Goal: Task Accomplishment & Management: Manage account settings

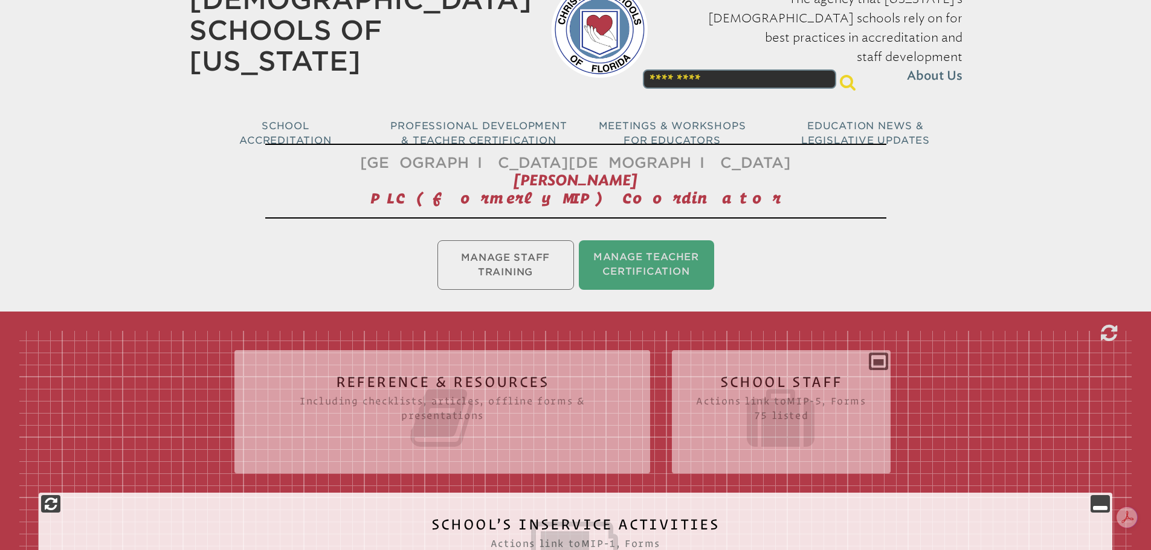
scroll to position [121, 0]
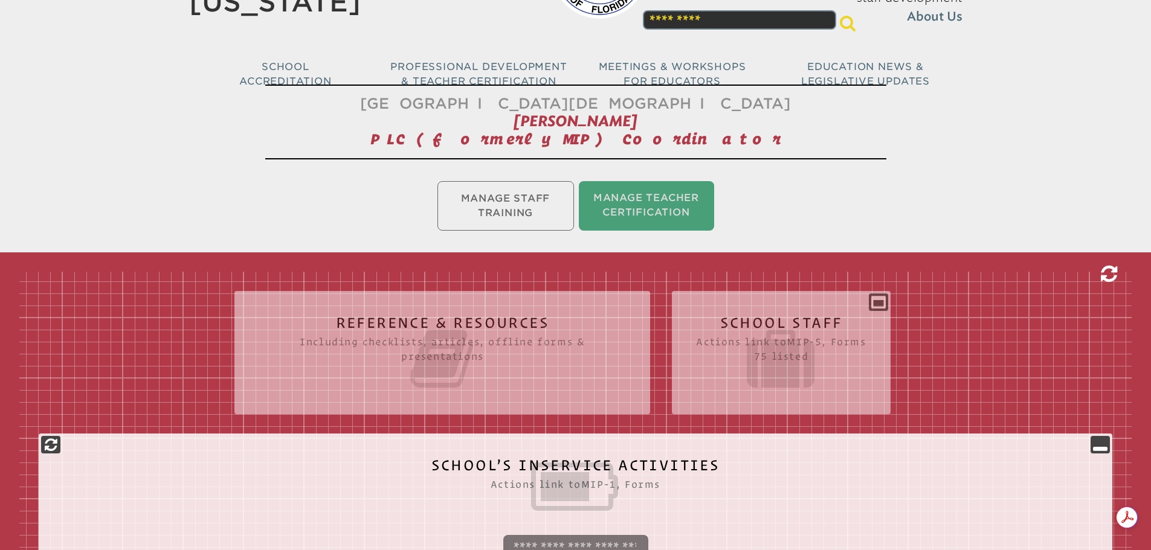
click at [1105, 272] on icon at bounding box center [1109, 274] width 16 height 19
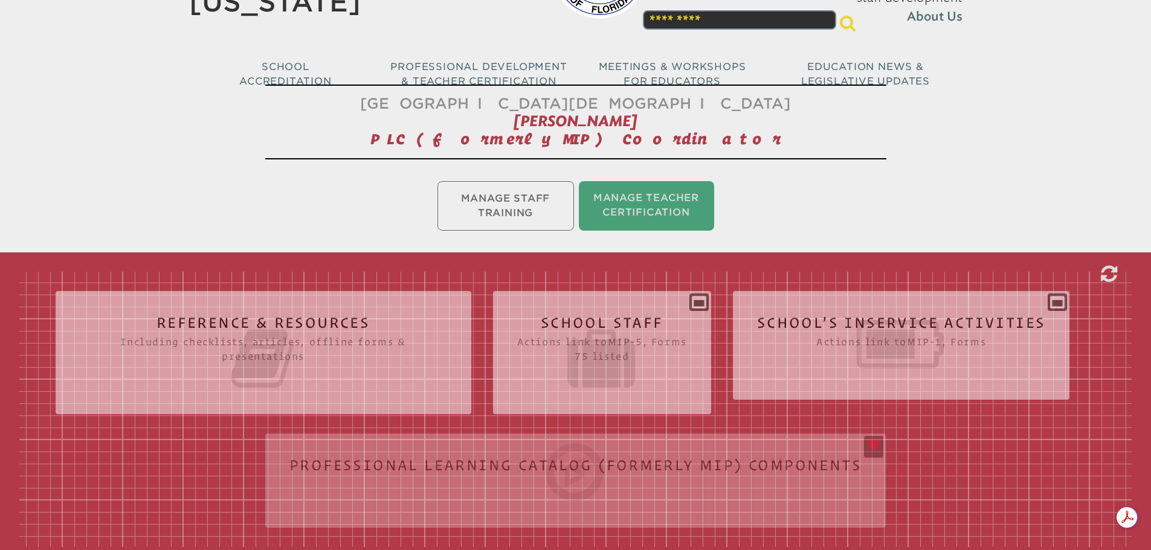
click at [953, 301] on div "School’s Inservice Activities Actions link to mip-1 , Forms Status Year # Title…" at bounding box center [901, 341] width 337 height 80
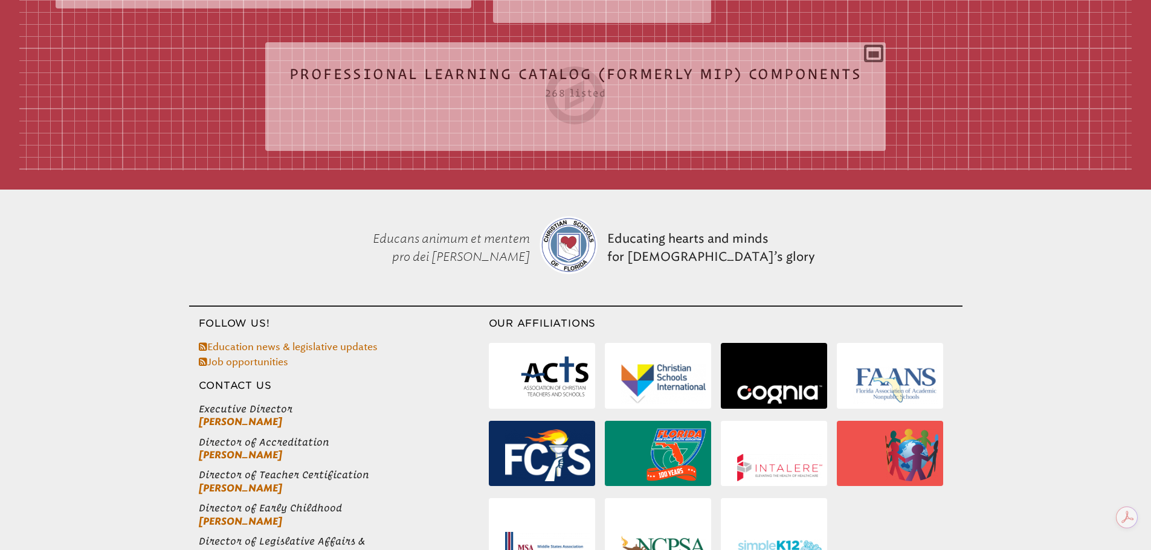
scroll to position [310, 0]
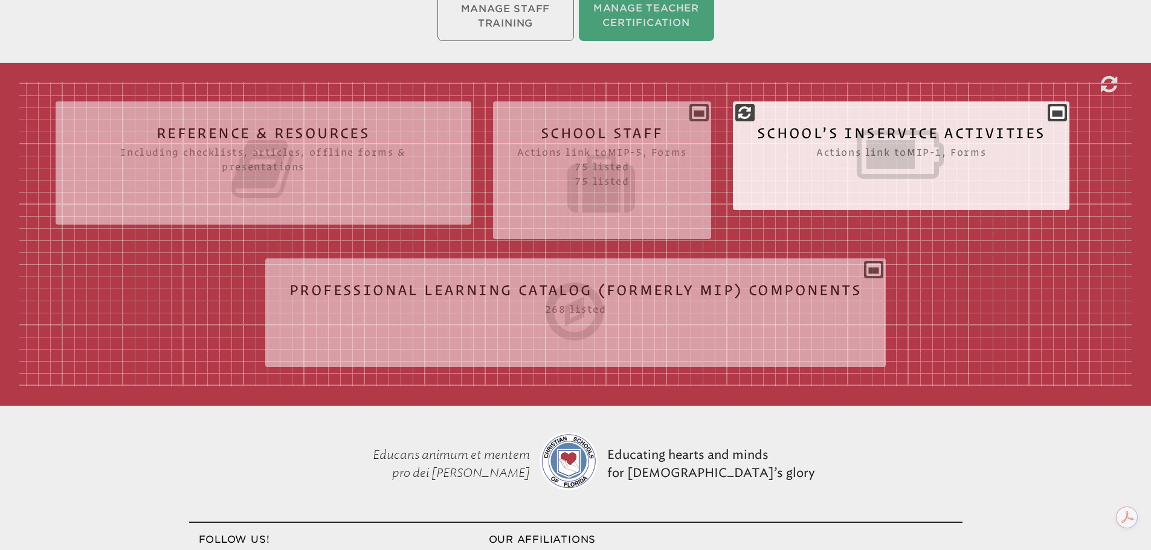
drag, startPoint x: 884, startPoint y: 162, endPoint x: 890, endPoint y: 161, distance: 6.1
click at [884, 161] on icon at bounding box center [901, 155] width 289 height 68
click at [751, 111] on icon at bounding box center [744, 112] width 13 height 14
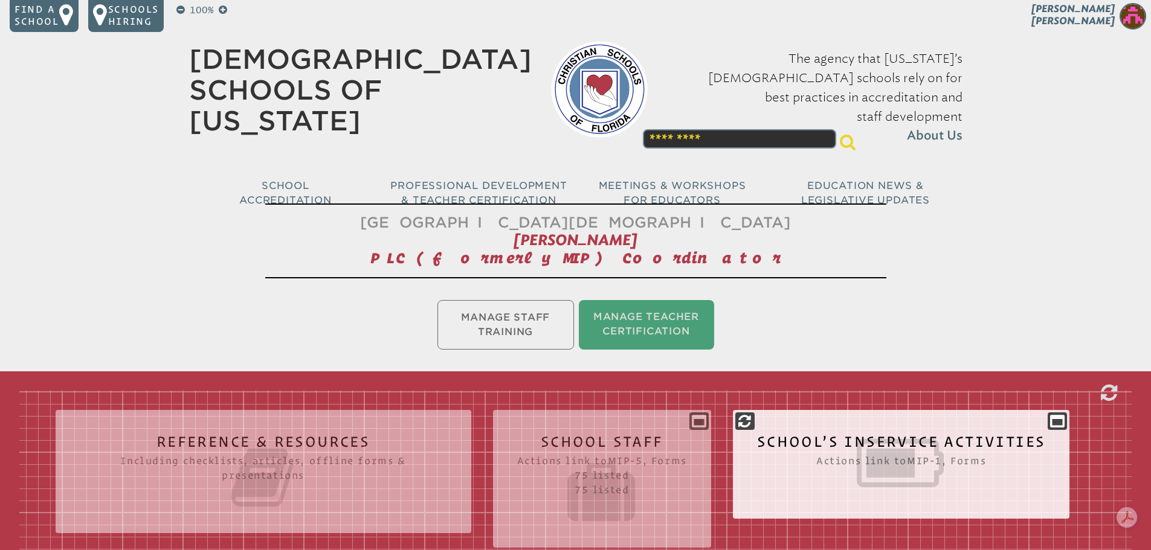
scroll to position [0, 0]
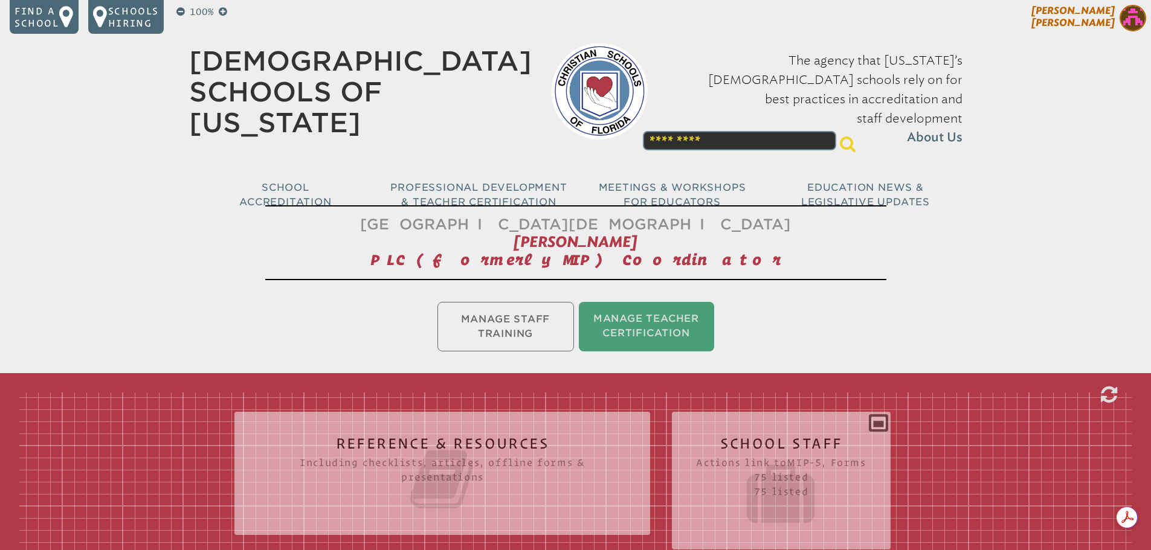
click at [1136, 12] on img at bounding box center [1132, 18] width 27 height 27
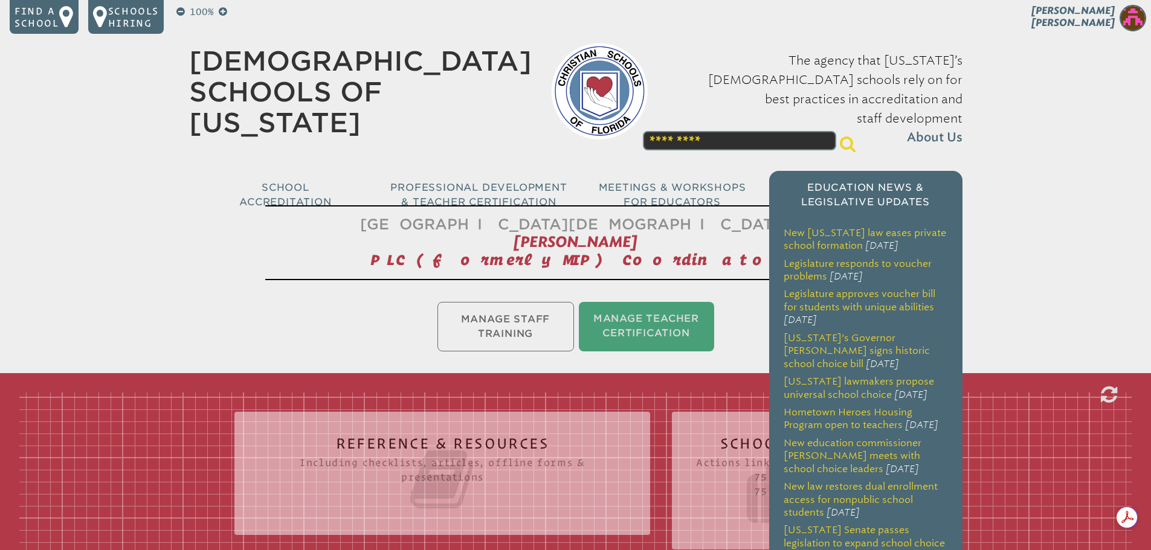
click at [806, 182] on span "Education News & Legislative Updates" at bounding box center [865, 195] width 129 height 26
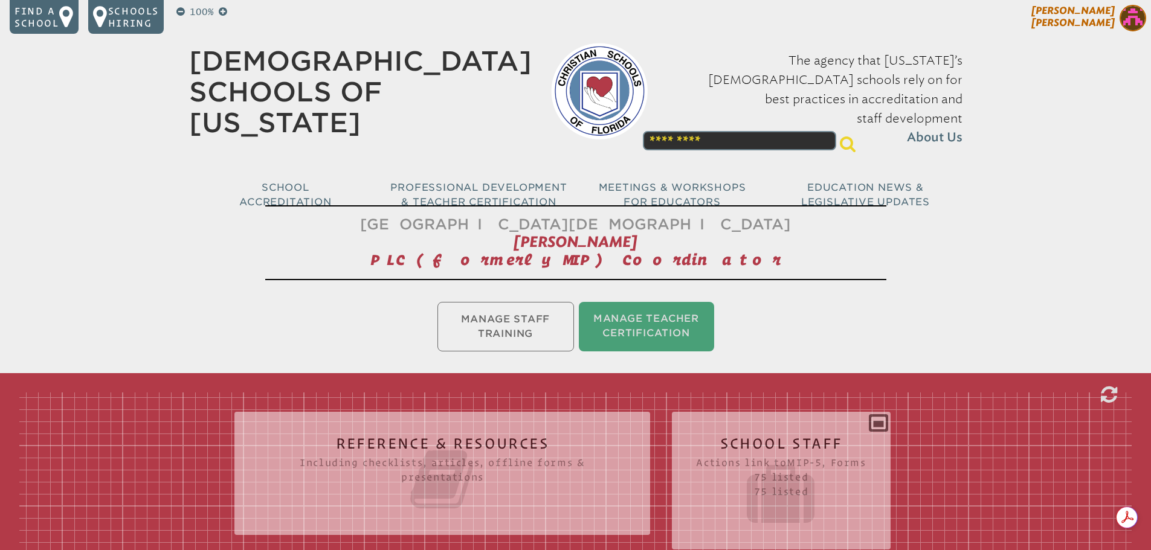
click at [1140, 19] on img at bounding box center [1132, 18] width 27 height 27
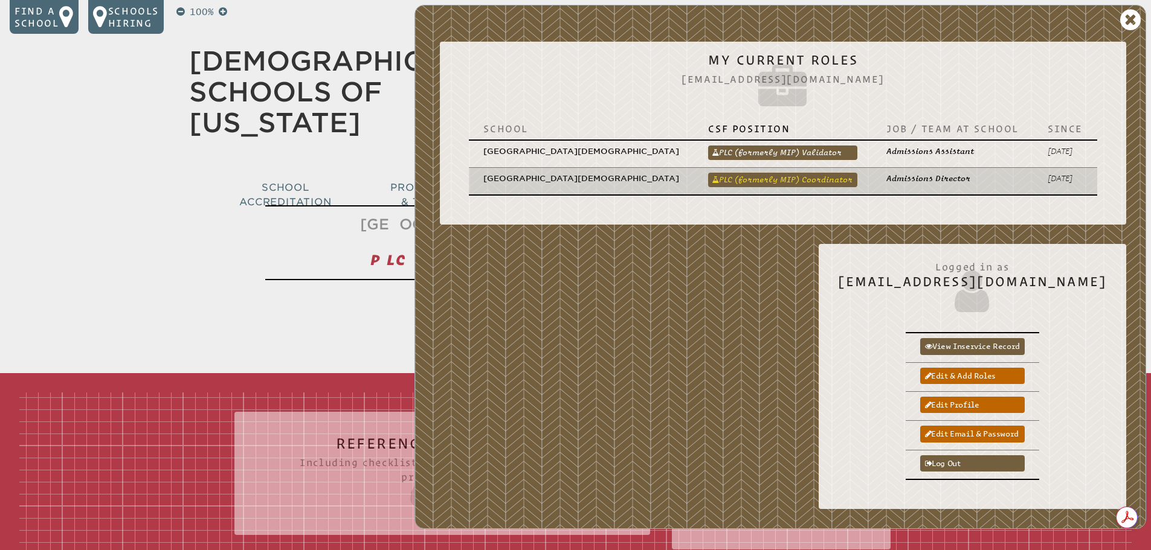
click at [824, 173] on link "PLC (formerly MIP) Coordinator" at bounding box center [782, 180] width 149 height 14
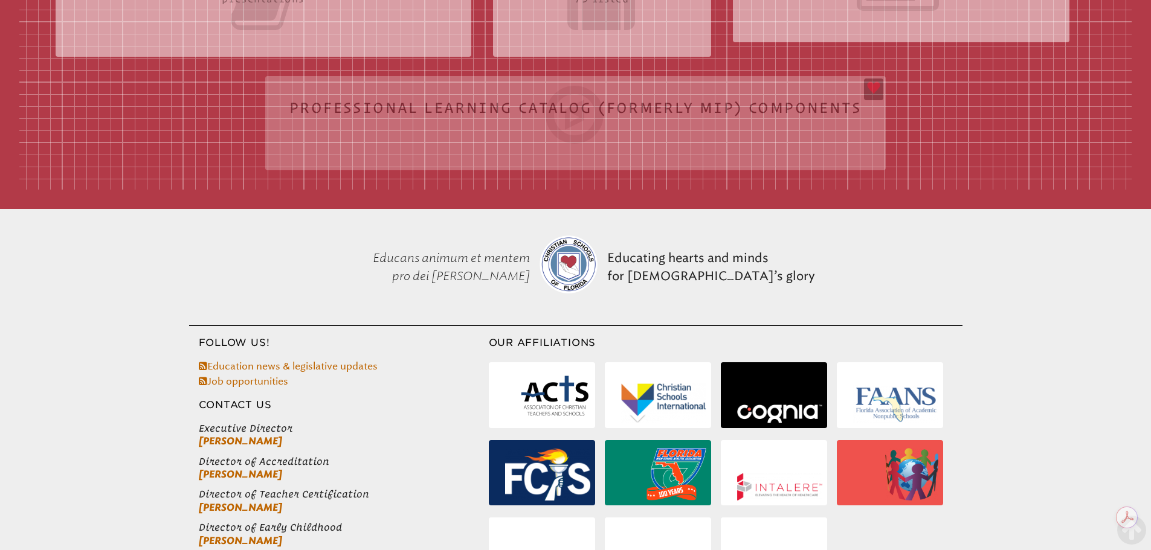
scroll to position [342, 0]
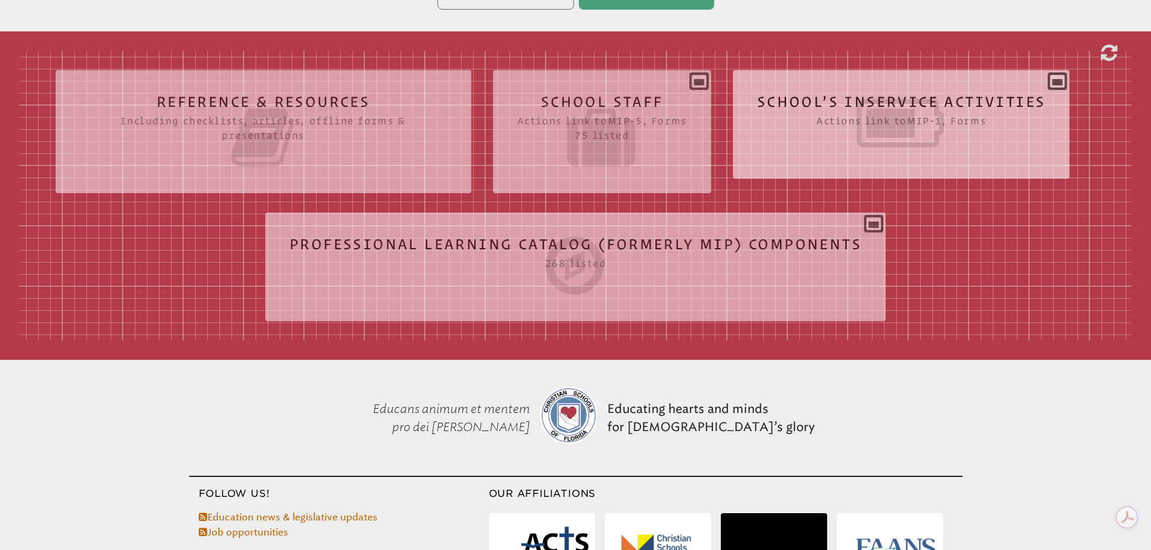
click at [812, 116] on icon at bounding box center [901, 123] width 289 height 68
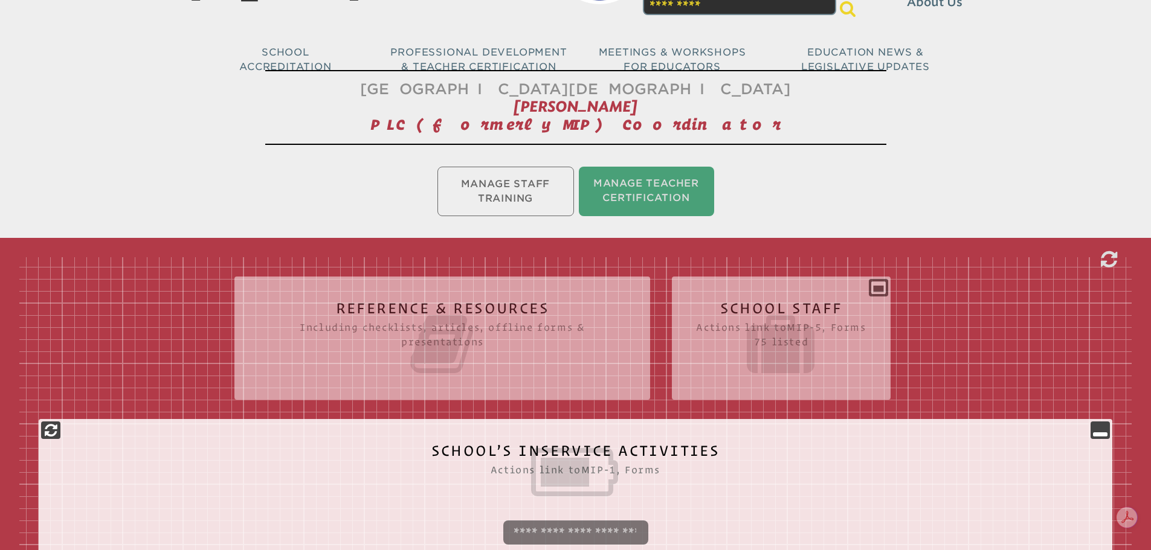
scroll to position [0, 0]
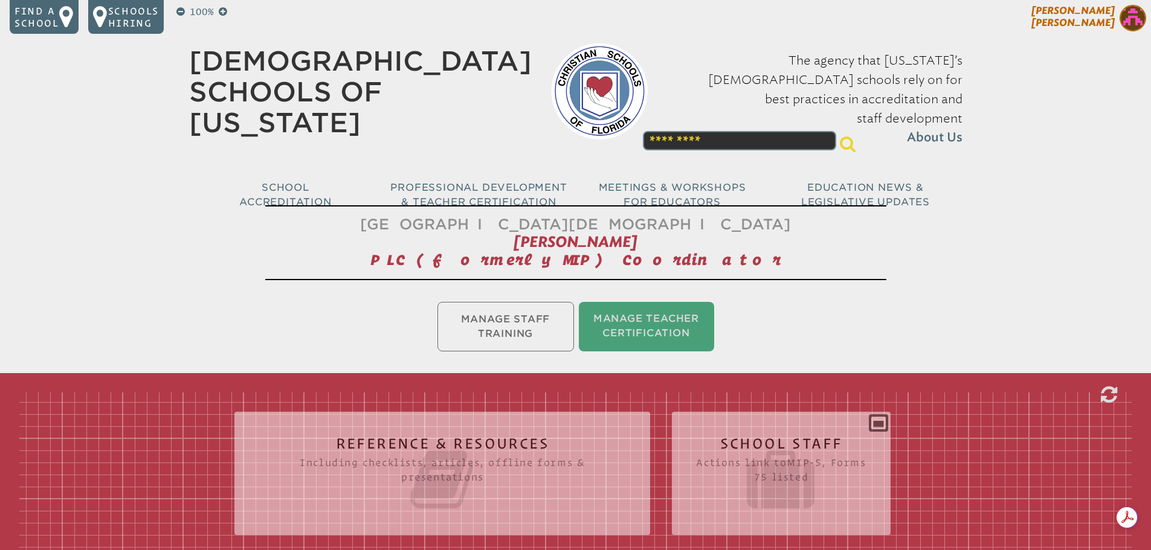
click at [1131, 19] on img at bounding box center [1132, 18] width 27 height 27
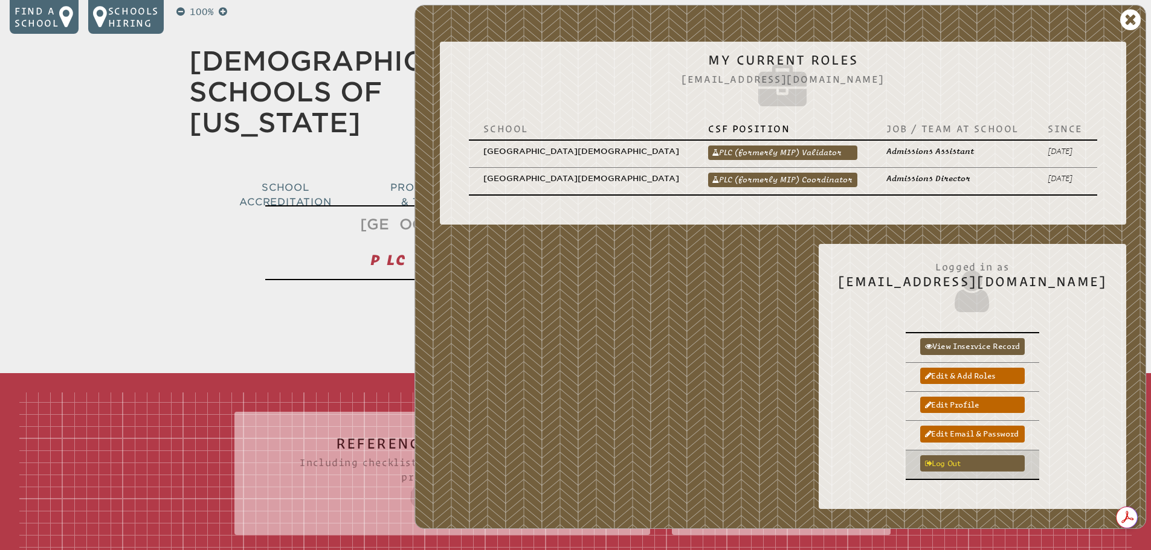
click at [979, 455] on link "Log out" at bounding box center [972, 463] width 105 height 16
